Goal: Complete application form

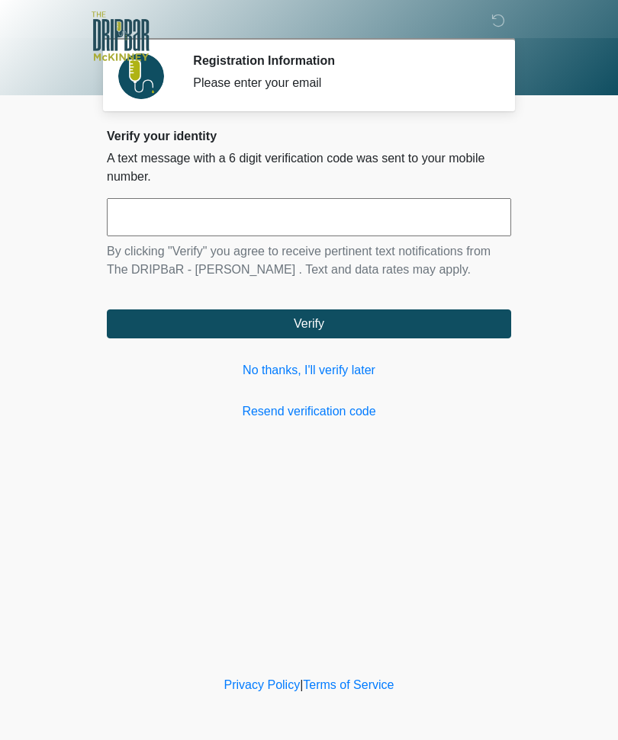
click at [363, 376] on link "No thanks, I'll verify later" at bounding box center [309, 370] width 404 height 18
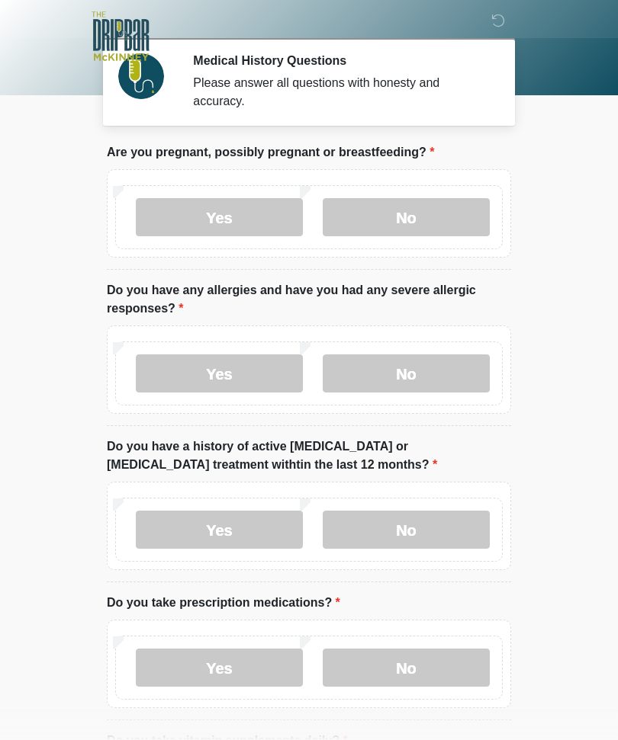
click at [422, 232] on label "No" at bounding box center [406, 217] width 167 height 38
click at [414, 371] on label "No" at bounding box center [406, 374] width 167 height 38
click at [427, 523] on label "No" at bounding box center [406, 530] width 167 height 38
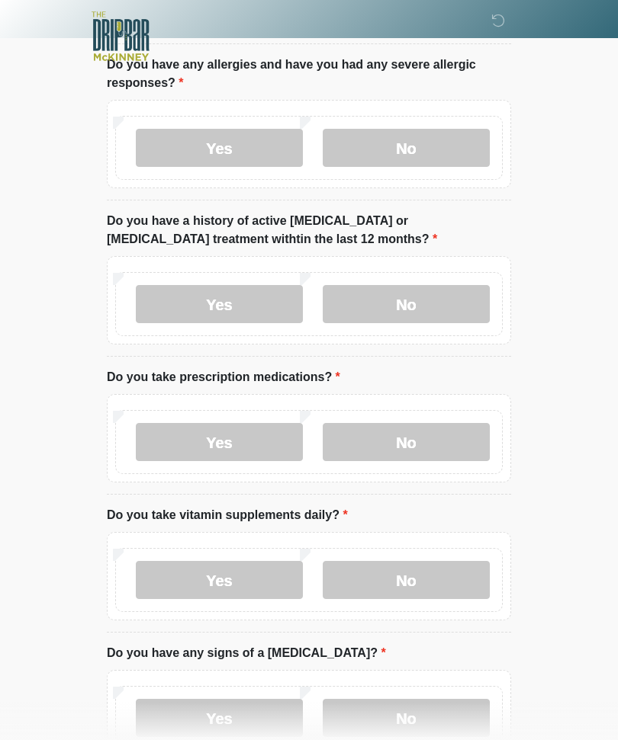
scroll to position [225, 0]
click at [239, 448] on label "Yes" at bounding box center [219, 443] width 167 height 38
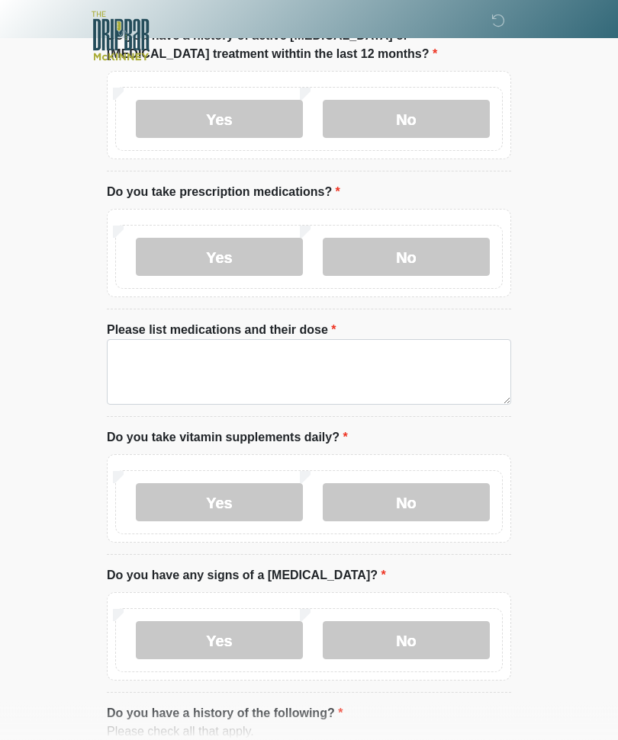
scroll to position [424, 0]
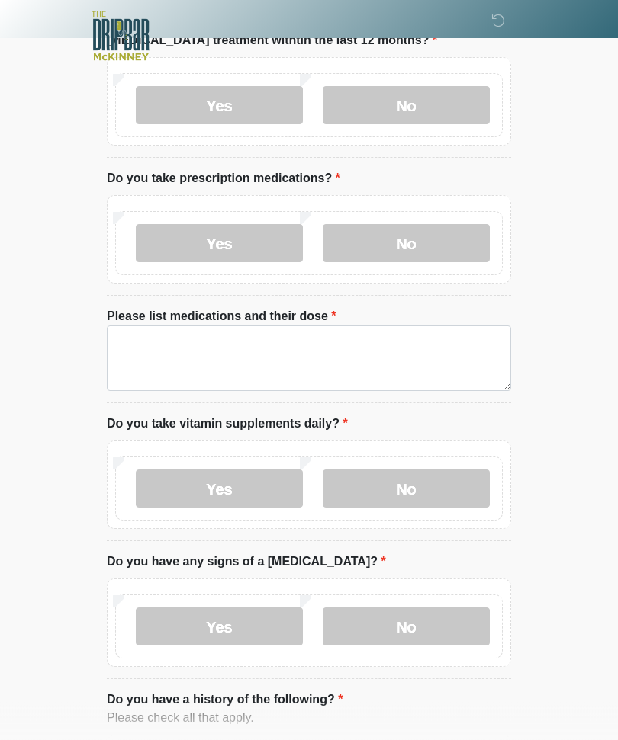
click at [424, 477] on label "No" at bounding box center [406, 489] width 167 height 38
click at [425, 615] on label "No" at bounding box center [406, 627] width 167 height 38
click at [235, 250] on label "Yes" at bounding box center [219, 243] width 167 height 38
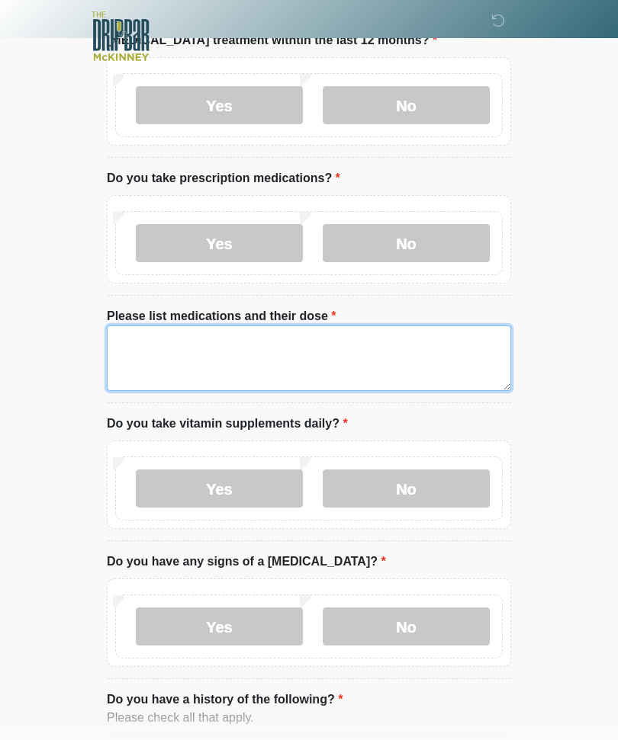
click at [156, 344] on textarea "Please list medications and their dose" at bounding box center [309, 359] width 404 height 66
type textarea "**********"
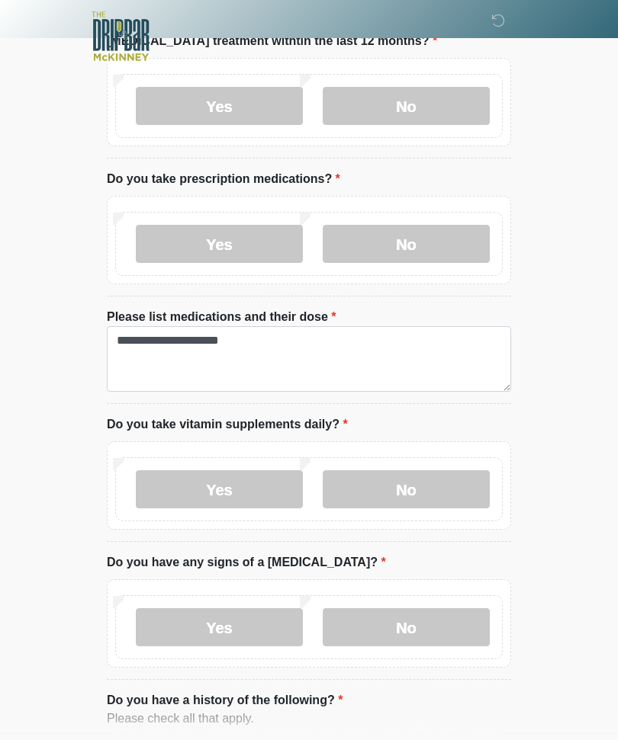
click at [428, 483] on label "No" at bounding box center [406, 489] width 167 height 38
click at [419, 631] on label "No" at bounding box center [406, 627] width 167 height 38
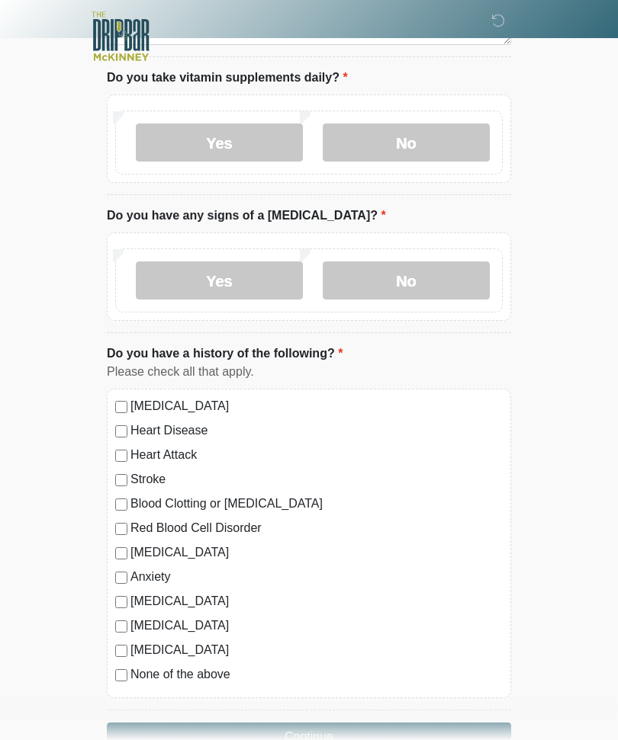
scroll to position [791, 0]
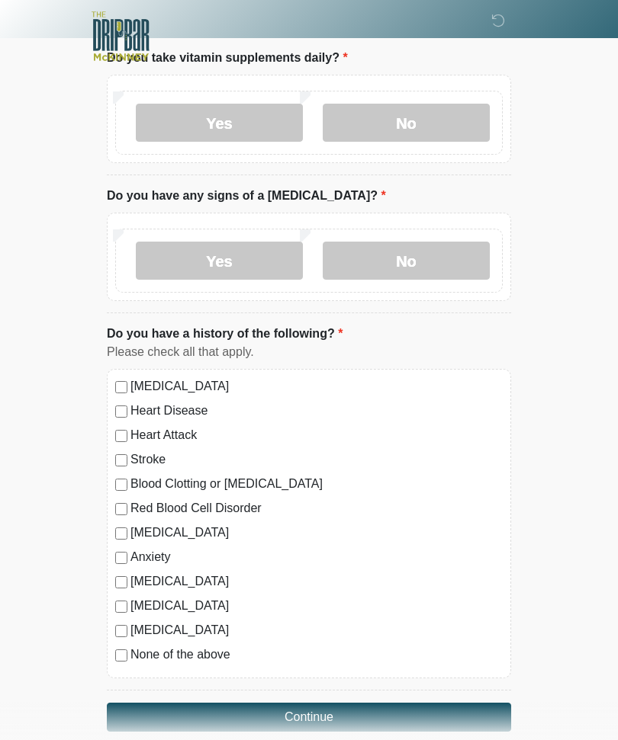
click at [310, 717] on button "Continue" at bounding box center [309, 717] width 404 height 29
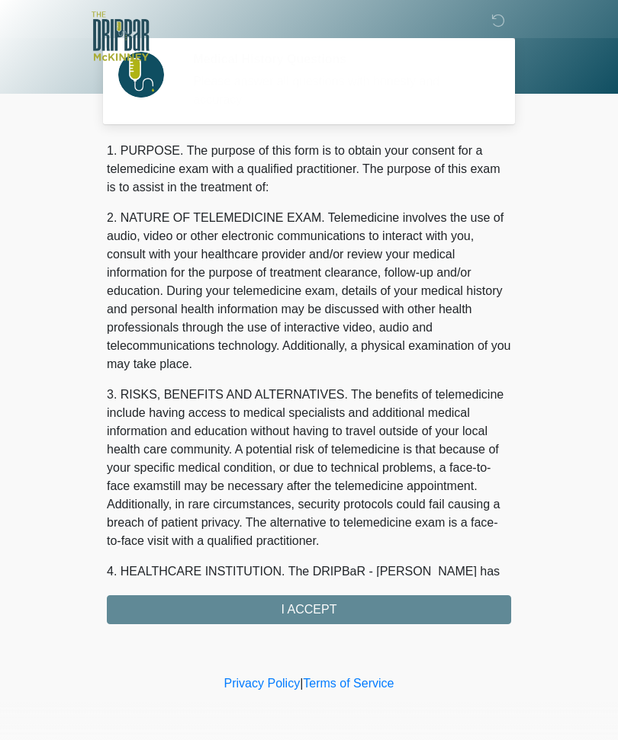
scroll to position [0, 0]
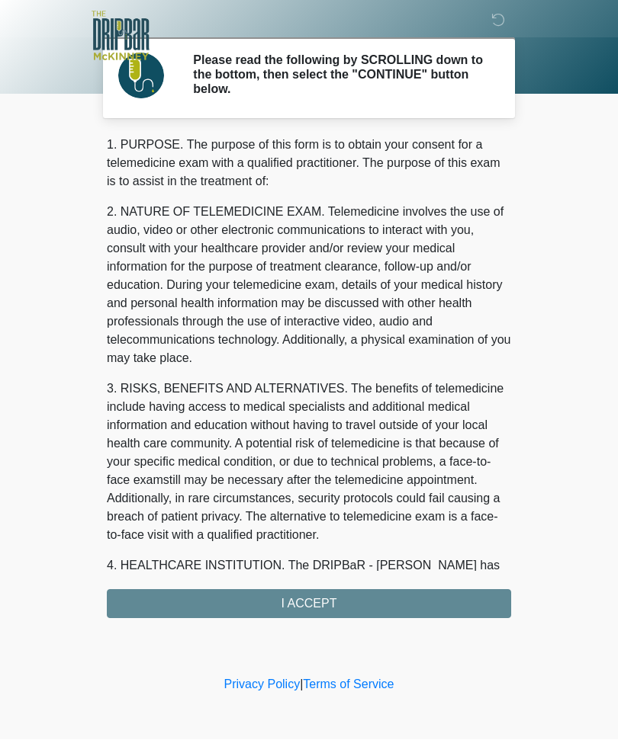
click at [323, 605] on div "1. PURPOSE. The purpose of this form is to obtain your consent for a telemedici…" at bounding box center [309, 377] width 404 height 483
click at [313, 599] on div "1. PURPOSE. The purpose of this form is to obtain your consent for a telemedici…" at bounding box center [309, 377] width 404 height 483
click at [304, 613] on div "1. PURPOSE. The purpose of this form is to obtain your consent for a telemedici…" at bounding box center [309, 377] width 404 height 483
click at [303, 614] on div "1. PURPOSE. The purpose of this form is to obtain your consent for a telemedici…" at bounding box center [309, 377] width 404 height 483
click at [342, 613] on div "1. PURPOSE. The purpose of this form is to obtain your consent for a telemedici…" at bounding box center [309, 377] width 404 height 483
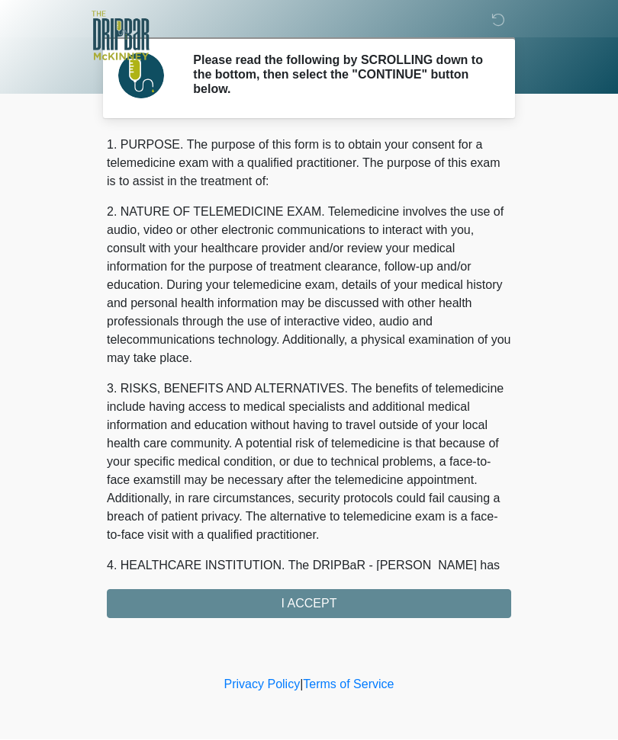
click at [309, 602] on div "1. PURPOSE. The purpose of this form is to obtain your consent for a telemedici…" at bounding box center [309, 377] width 404 height 483
click at [458, 599] on div "1. PURPOSE. The purpose of this form is to obtain your consent for a telemedici…" at bounding box center [309, 377] width 404 height 483
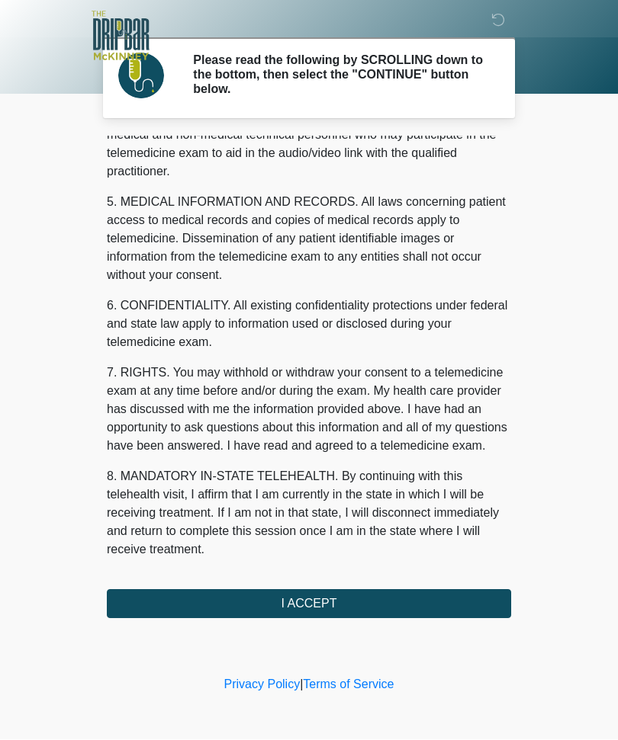
scroll to position [467, 0]
click at [309, 608] on button "I ACCEPT" at bounding box center [309, 604] width 404 height 29
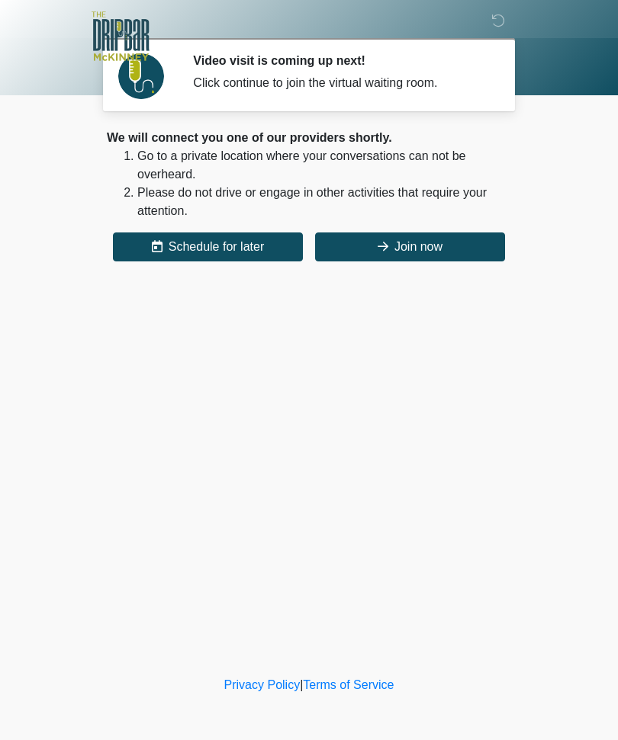
click at [419, 235] on button "Join now" at bounding box center [410, 247] width 190 height 29
